Goal: Information Seeking & Learning: Learn about a topic

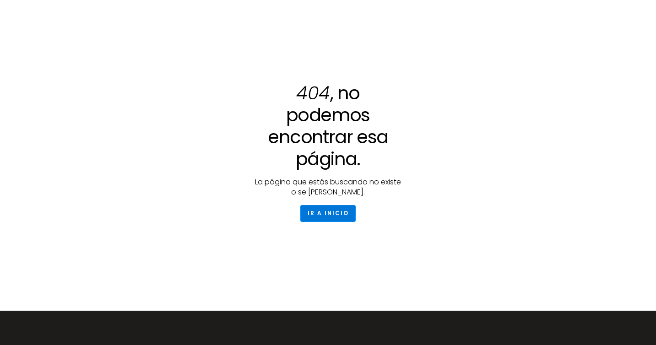
click at [350, 211] on link "Ir a Inicio" at bounding box center [327, 213] width 55 height 17
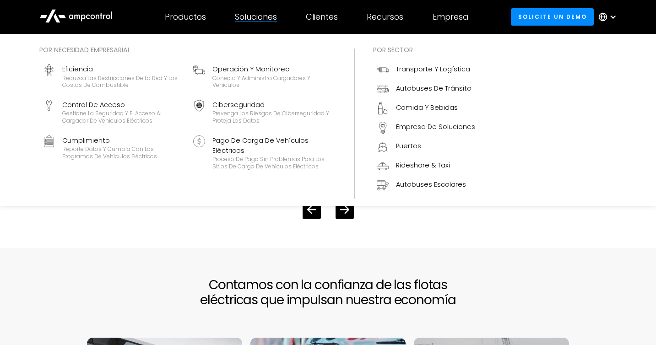
scroll to position [2147, 0]
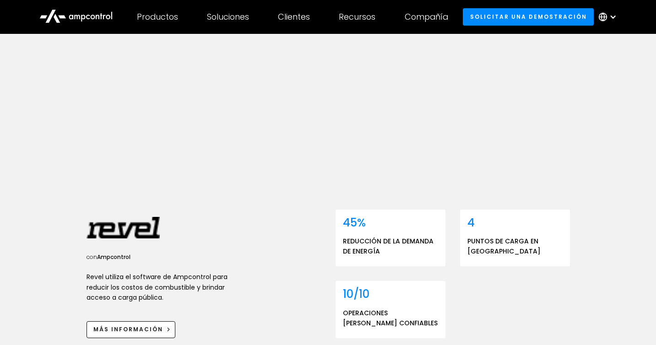
scroll to position [159, 0]
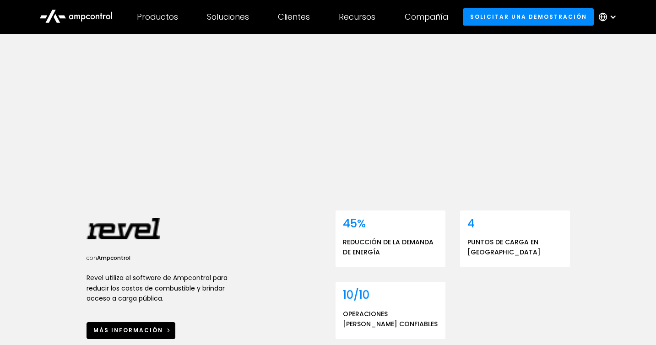
click at [147, 336] on link "Más información" at bounding box center [131, 330] width 89 height 17
